Goal: Information Seeking & Learning: Learn about a topic

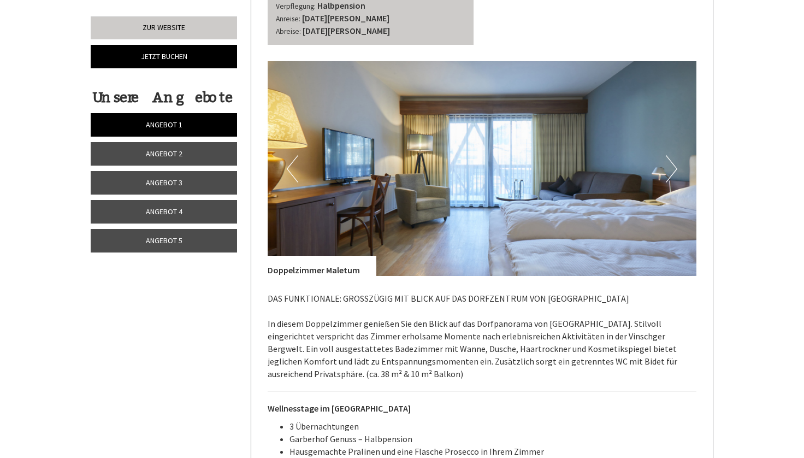
scroll to position [2159, 0]
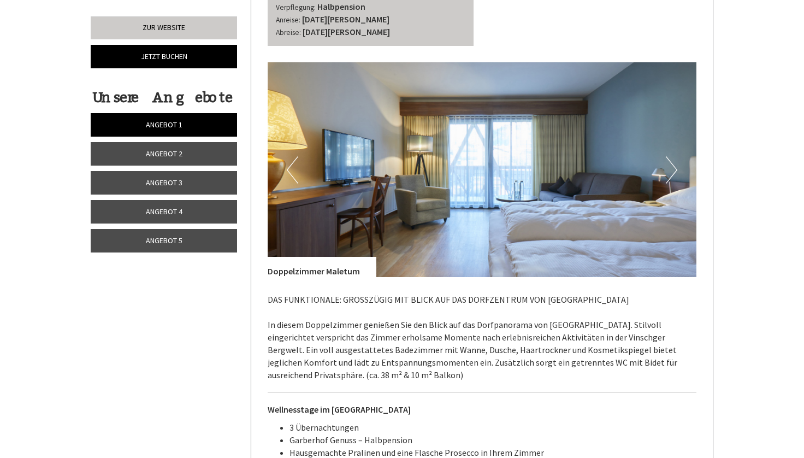
click at [668, 166] on button "Next" at bounding box center [671, 169] width 11 height 27
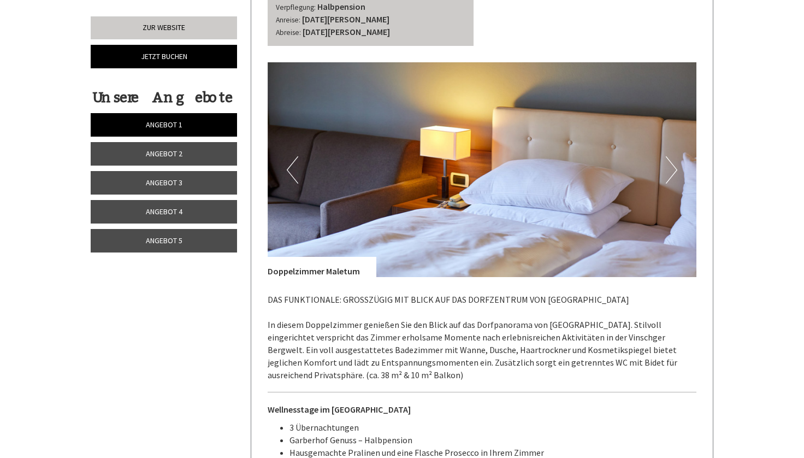
click at [668, 166] on button "Next" at bounding box center [671, 169] width 11 height 27
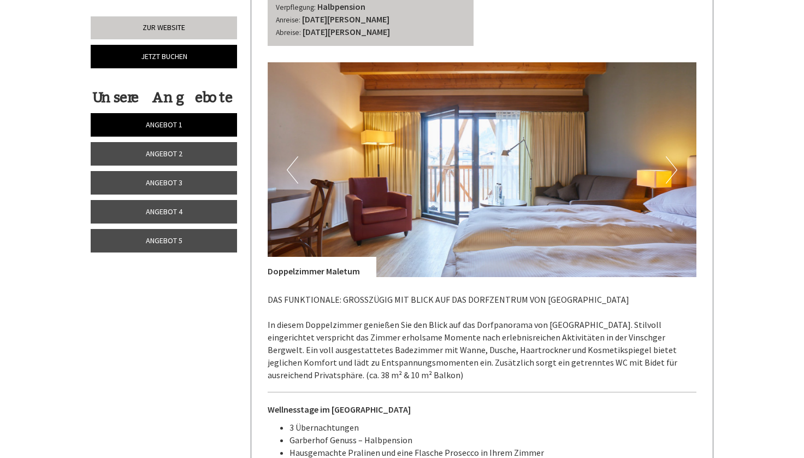
click at [668, 166] on button "Next" at bounding box center [671, 169] width 11 height 27
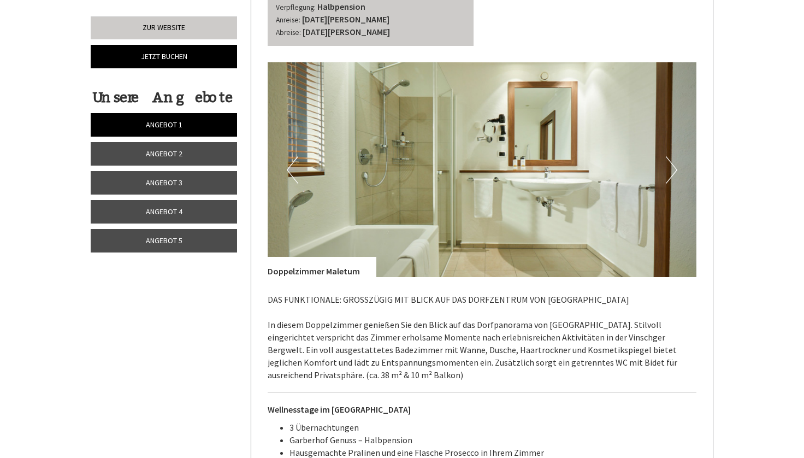
click at [668, 166] on button "Next" at bounding box center [671, 169] width 11 height 27
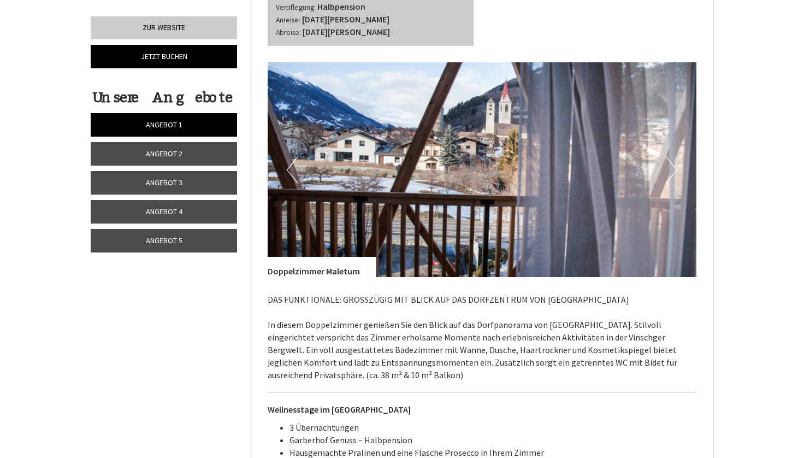
click at [668, 166] on button "Next" at bounding box center [671, 169] width 11 height 27
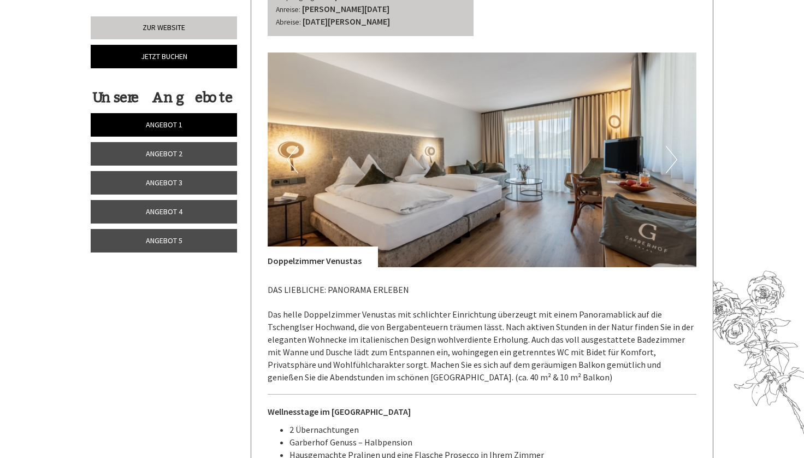
scroll to position [1354, 0]
click at [668, 147] on button "Next" at bounding box center [671, 159] width 11 height 27
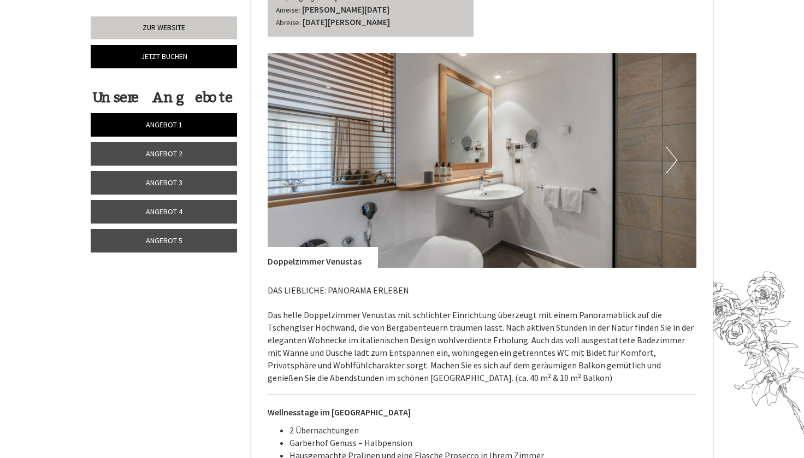
click at [668, 147] on button "Next" at bounding box center [671, 159] width 11 height 27
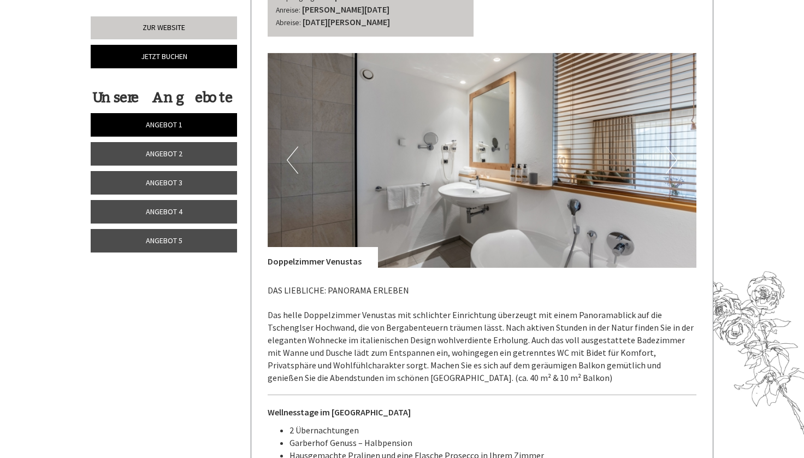
click at [668, 147] on button "Next" at bounding box center [671, 159] width 11 height 27
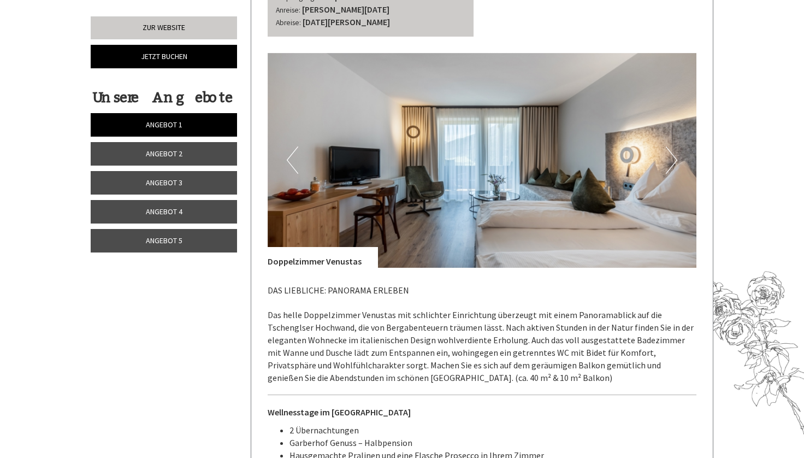
click at [668, 147] on button "Next" at bounding box center [671, 159] width 11 height 27
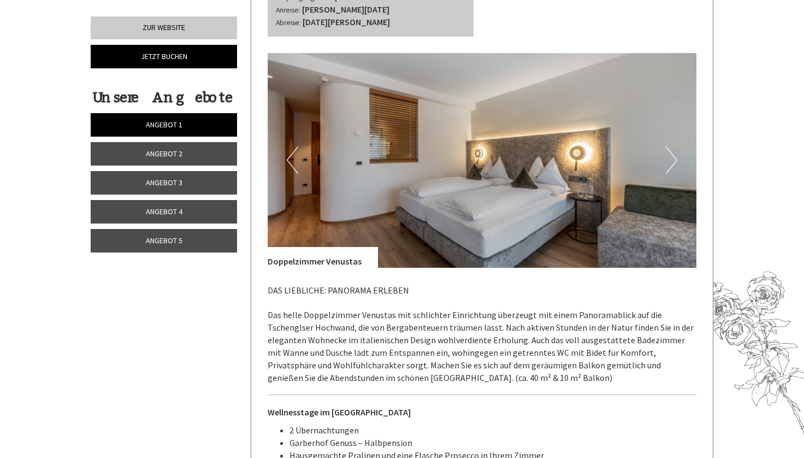
click at [668, 147] on button "Next" at bounding box center [671, 159] width 11 height 27
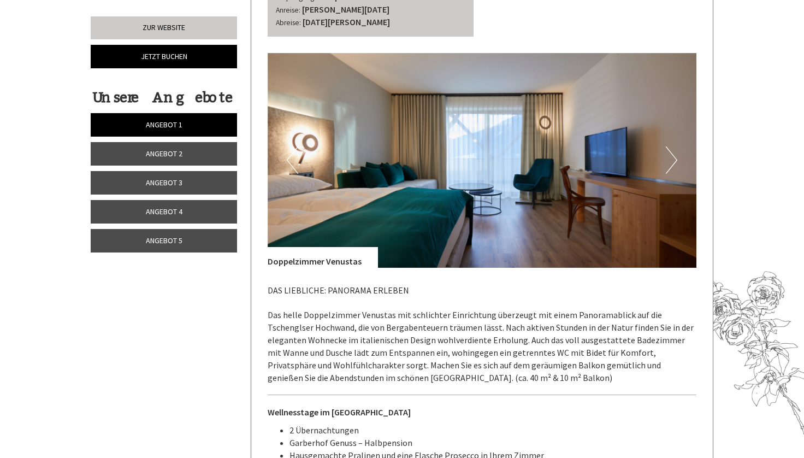
click at [668, 147] on button "Next" at bounding box center [671, 159] width 11 height 27
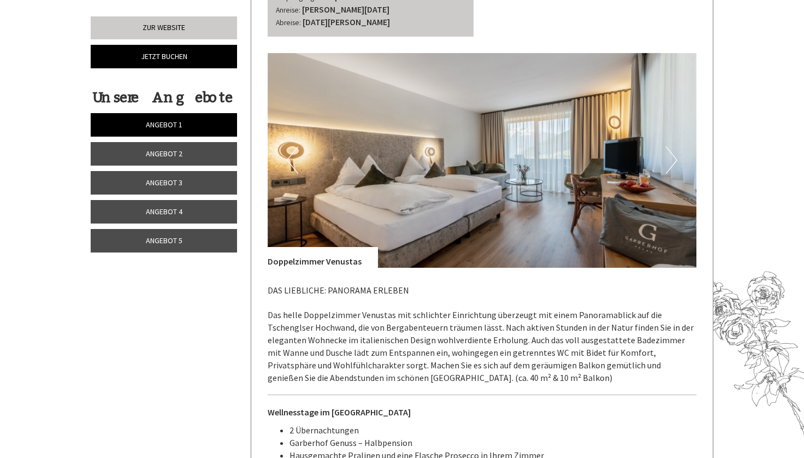
click at [668, 147] on button "Next" at bounding box center [671, 159] width 11 height 27
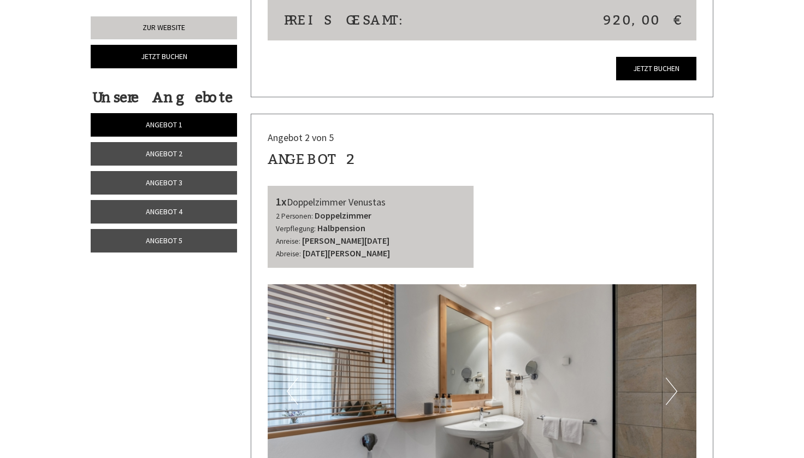
scroll to position [1141, 0]
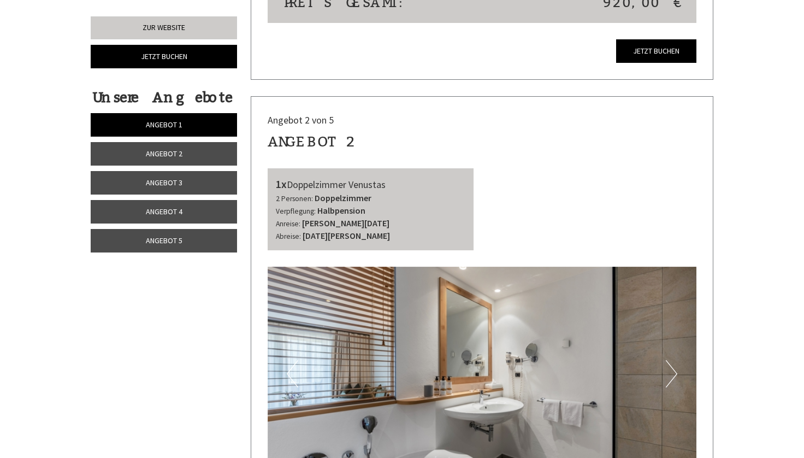
click at [200, 247] on link "Angebot 5" at bounding box center [164, 240] width 146 height 23
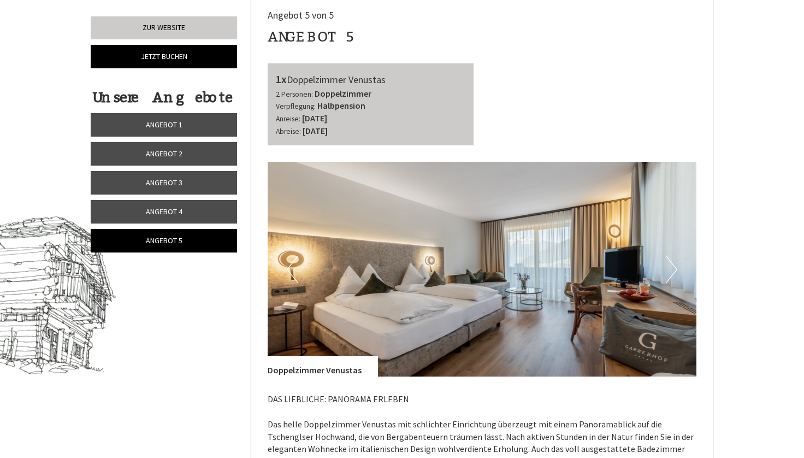
scroll to position [430, 0]
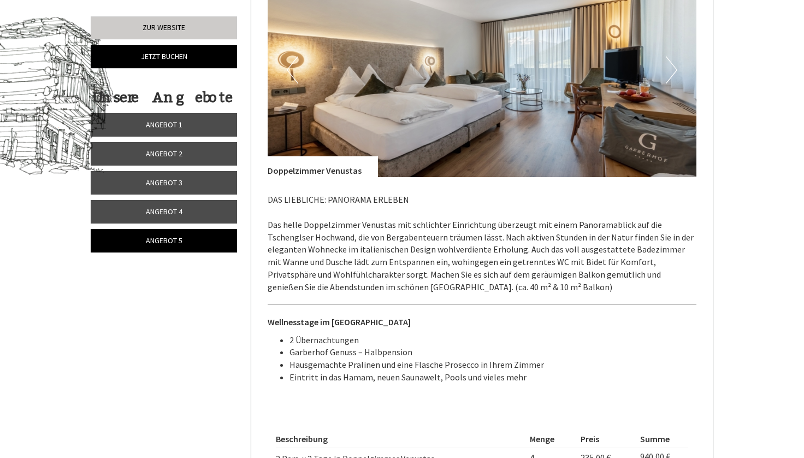
click at [187, 203] on link "Angebot 4" at bounding box center [164, 211] width 146 height 23
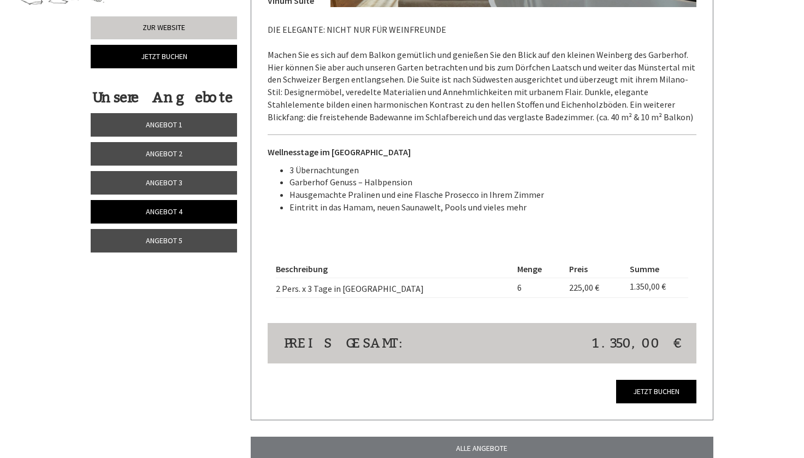
scroll to position [801, 0]
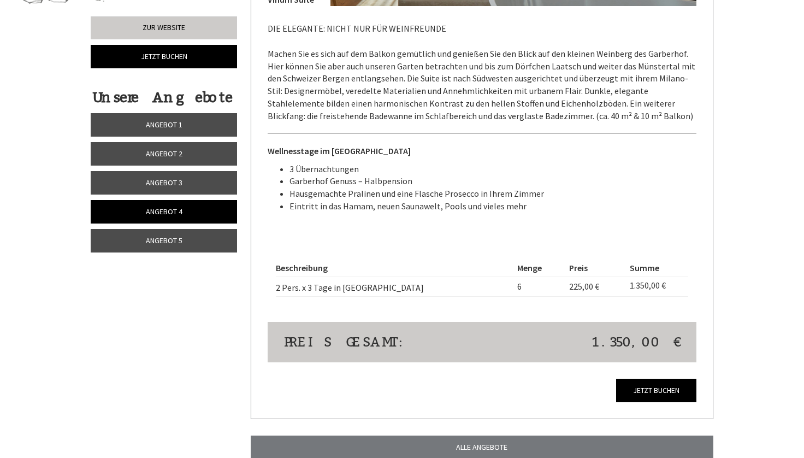
click at [192, 178] on link "Angebot 3" at bounding box center [164, 182] width 146 height 23
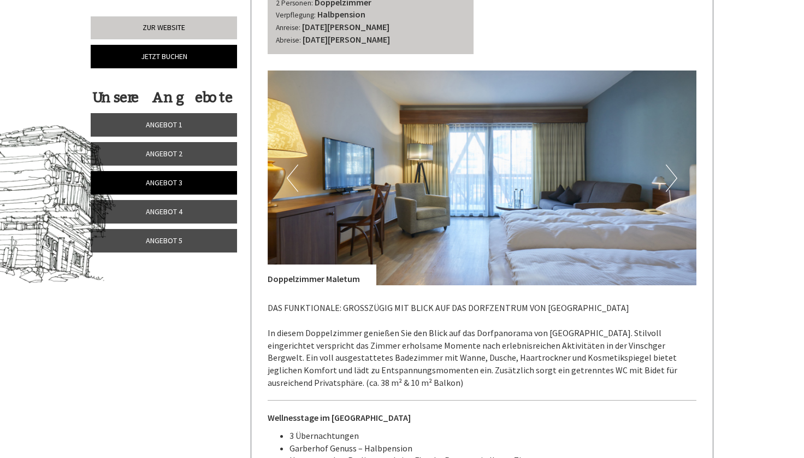
scroll to position [519, 0]
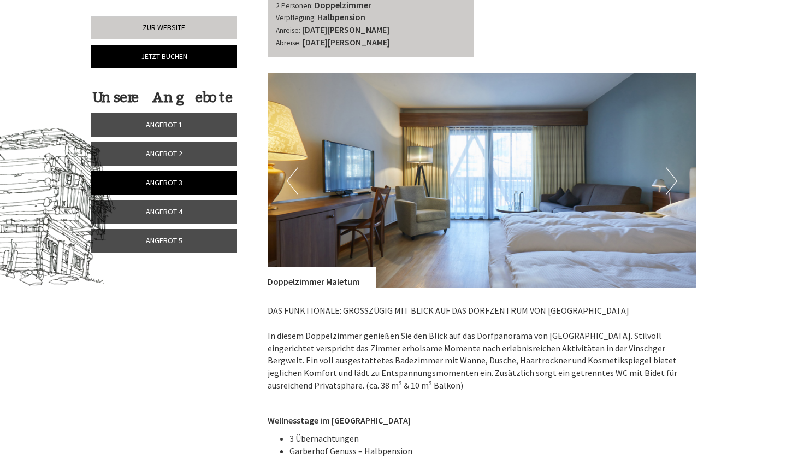
click at [666, 177] on button "Next" at bounding box center [671, 180] width 11 height 27
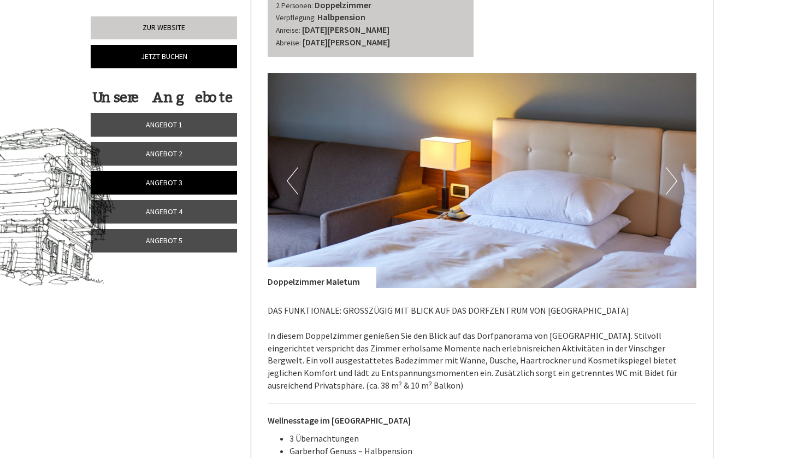
click at [666, 177] on button "Next" at bounding box center [671, 180] width 11 height 27
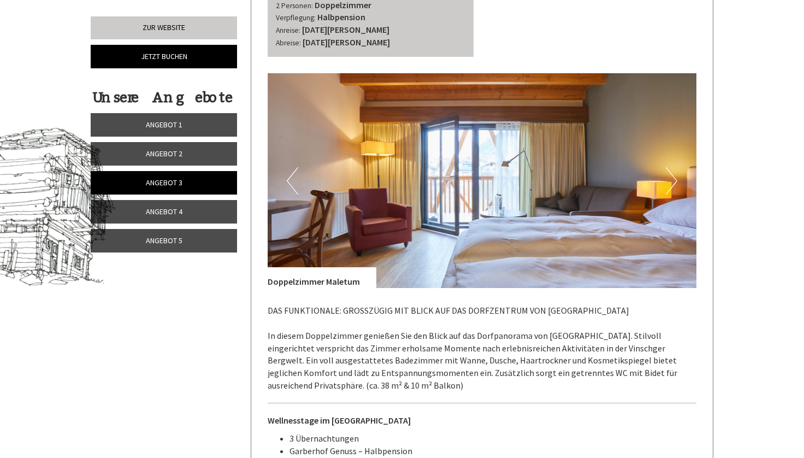
click at [666, 177] on button "Next" at bounding box center [671, 180] width 11 height 27
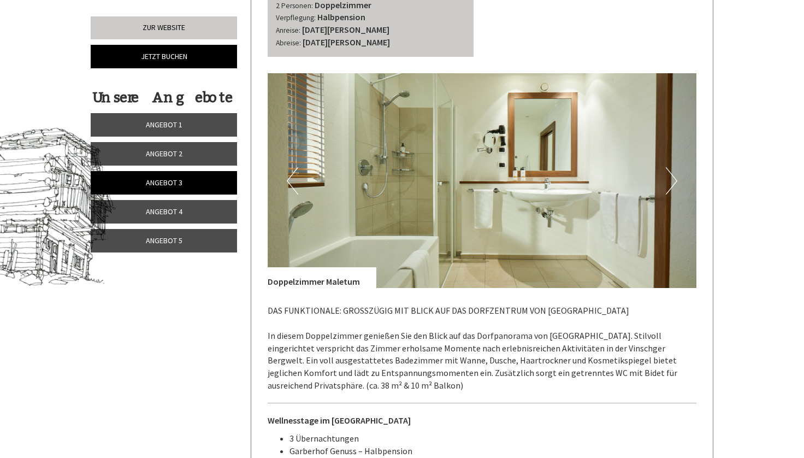
click at [666, 177] on button "Next" at bounding box center [671, 180] width 11 height 27
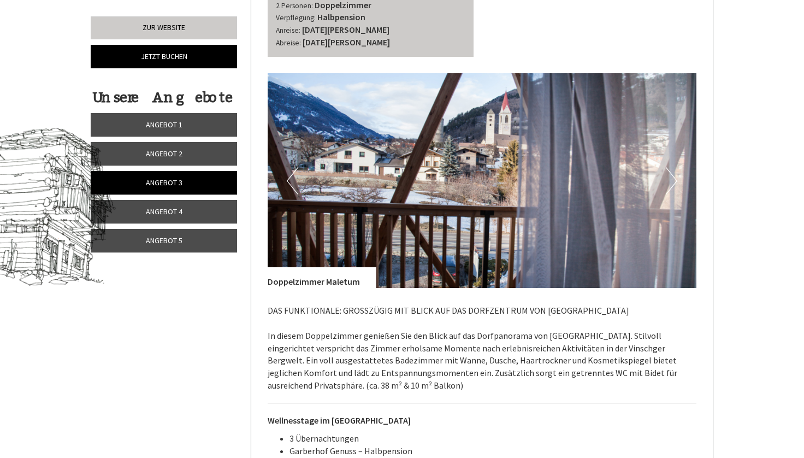
click at [666, 177] on button "Next" at bounding box center [671, 180] width 11 height 27
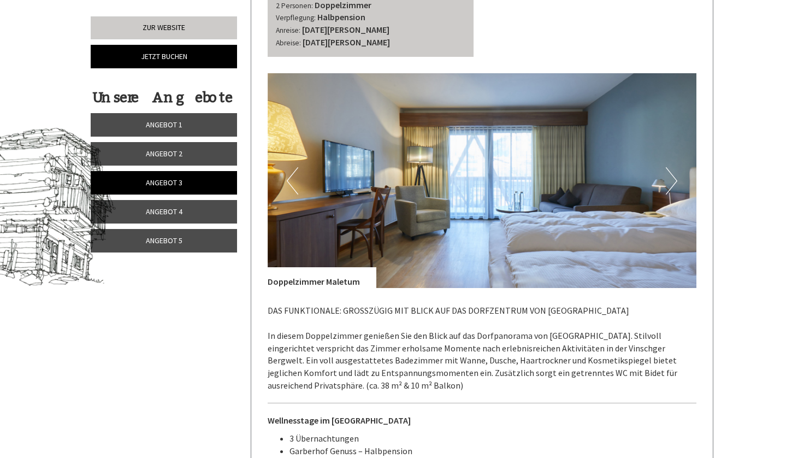
click at [195, 153] on link "Angebot 2" at bounding box center [164, 153] width 146 height 23
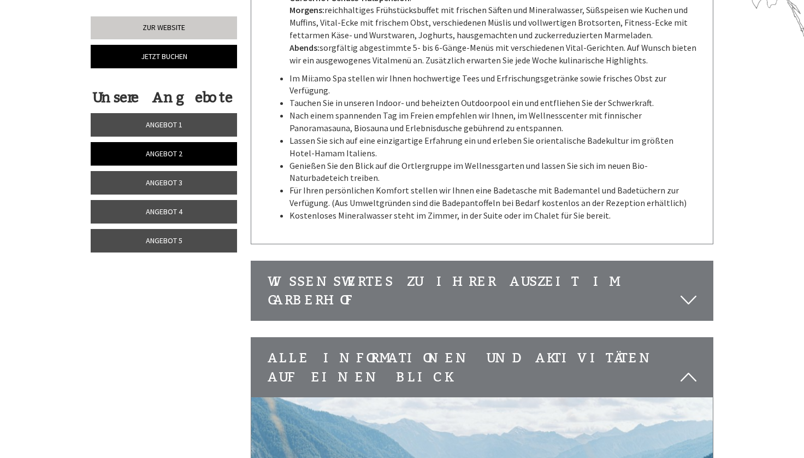
scroll to position [1754, 0]
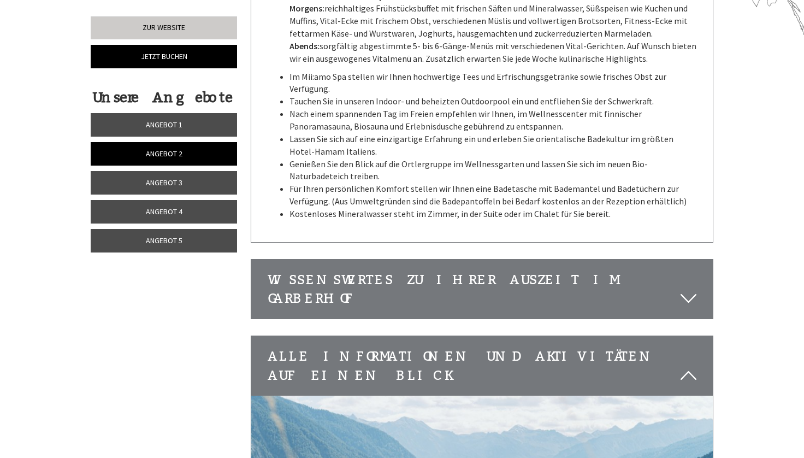
click at [476, 259] on div "Wissenswertes zu Ihrer Auszeit im Garberhof" at bounding box center [482, 289] width 462 height 60
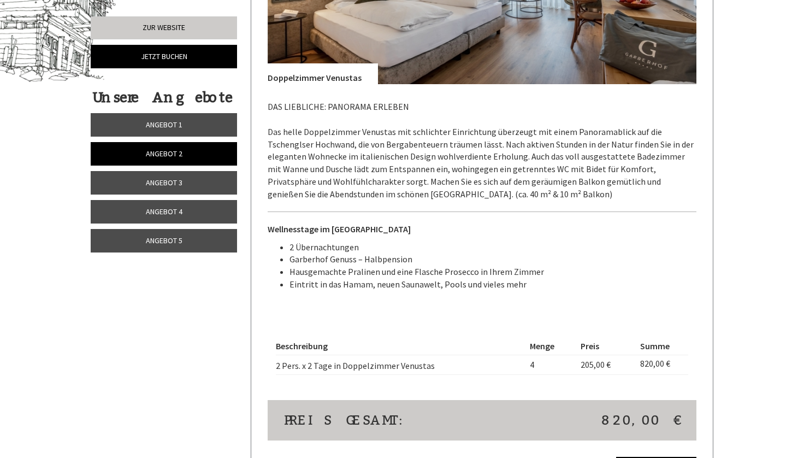
scroll to position [624, 0]
